Goal: Task Accomplishment & Management: Manage account settings

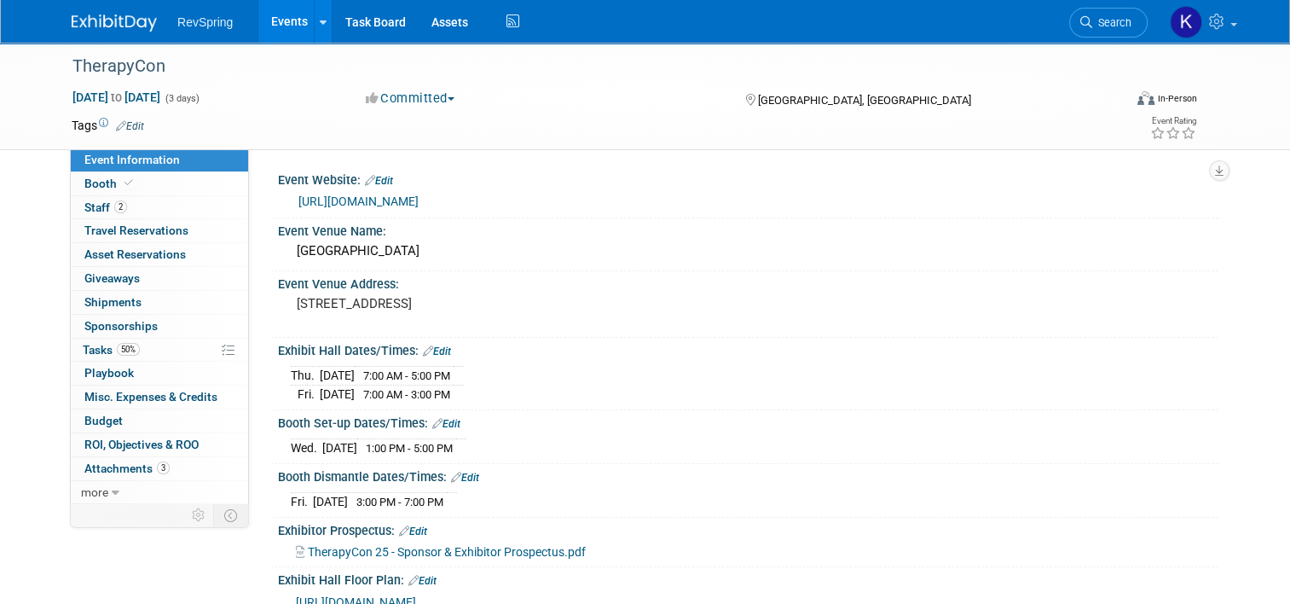
click at [280, 31] on link "Events" at bounding box center [289, 21] width 62 height 43
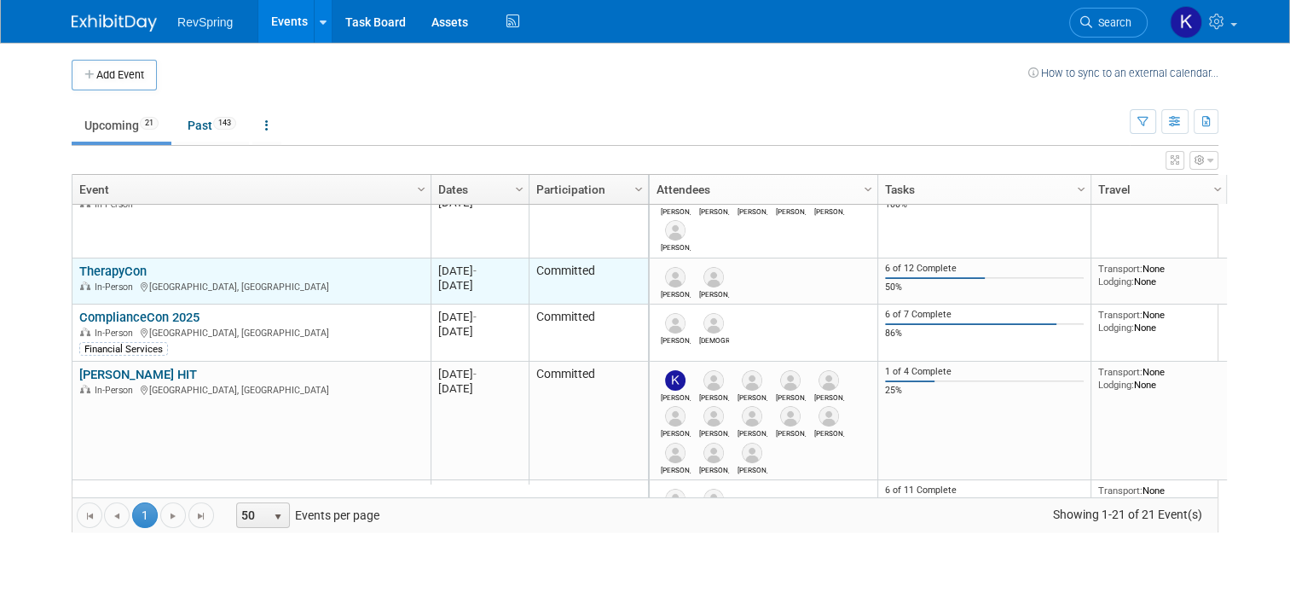
scroll to position [143, 0]
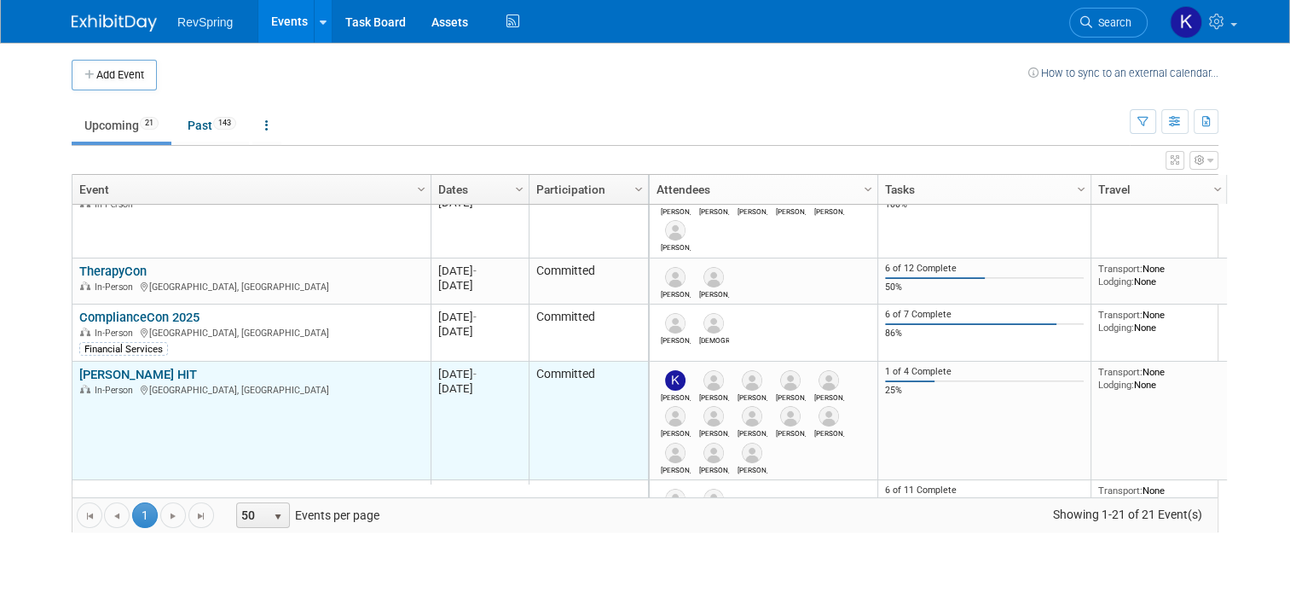
click at [121, 373] on link "[PERSON_NAME] HIT" at bounding box center [138, 374] width 118 height 15
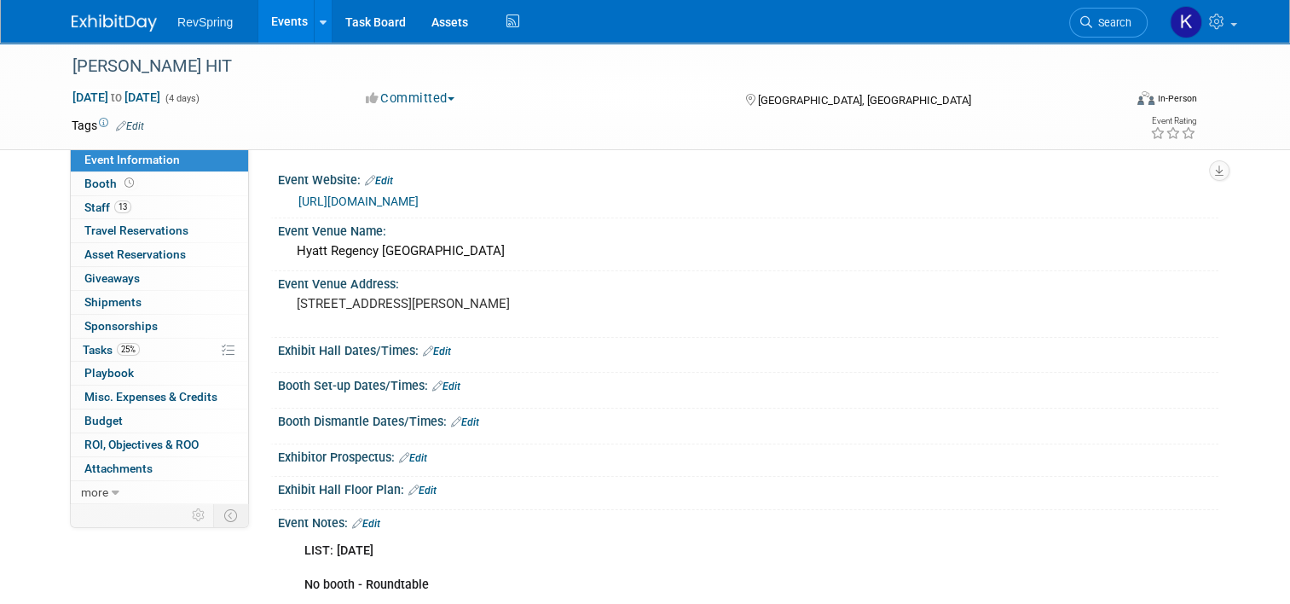
scroll to position [357, 0]
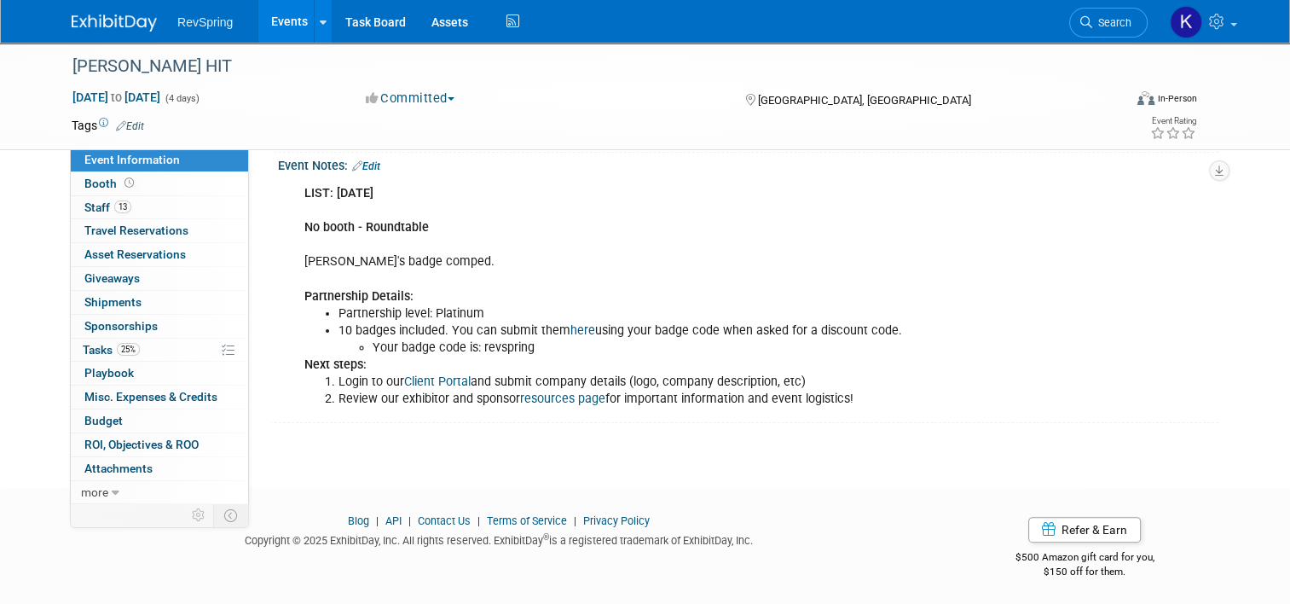
click at [352, 166] on icon at bounding box center [357, 165] width 10 height 11
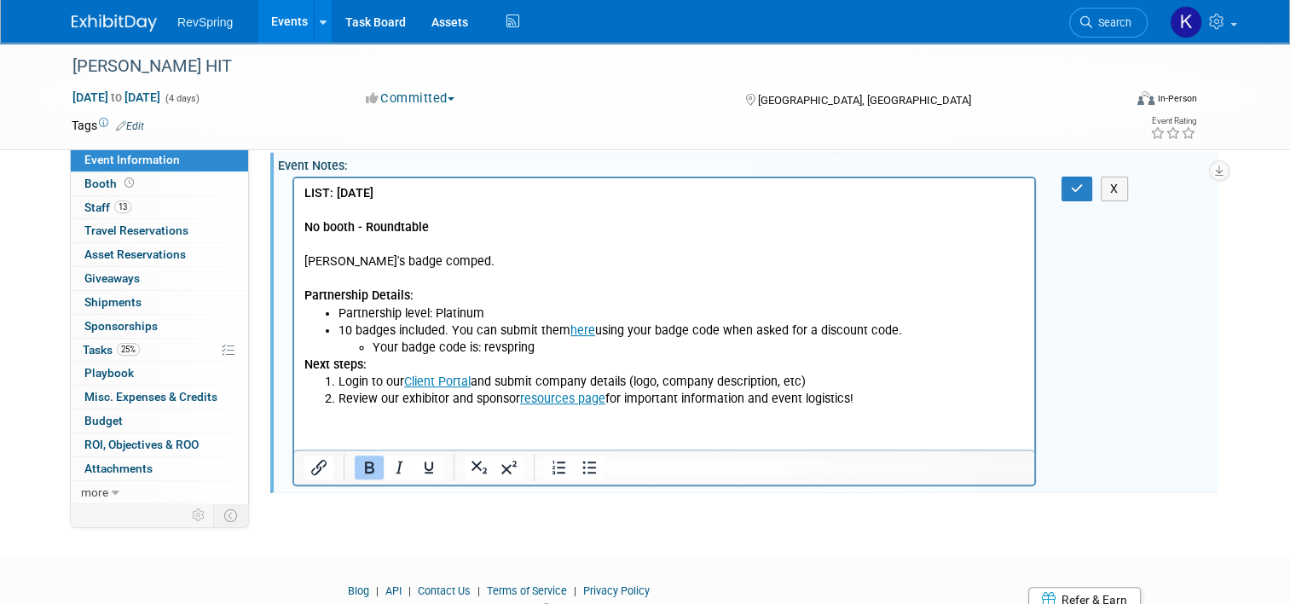
scroll to position [0, 0]
click at [392, 190] on p "LIST: [DATE] No booth - Roundtable [PERSON_NAME]'s badge comped. Partnership De…" at bounding box center [664, 245] width 720 height 120
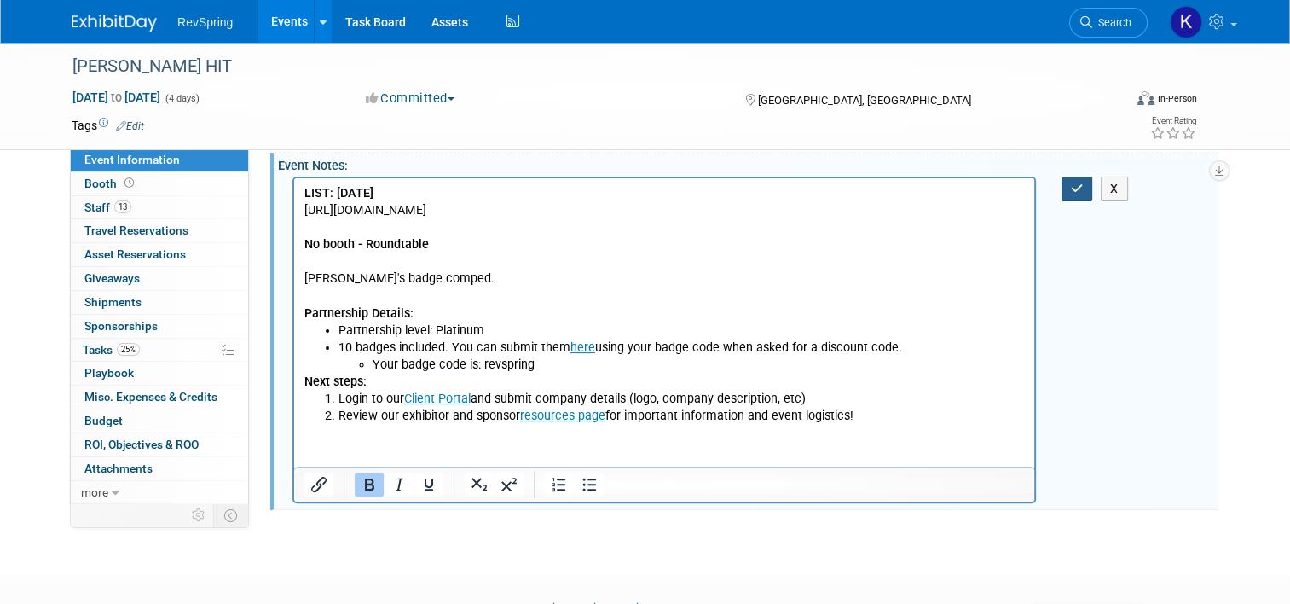
click at [1075, 188] on button "button" at bounding box center [1077, 188] width 32 height 25
